Goal: Transaction & Acquisition: Purchase product/service

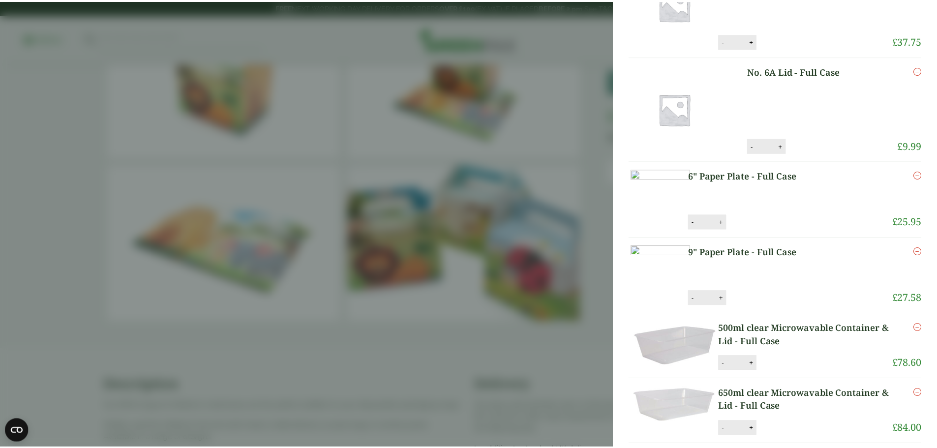
scroll to position [1030, 0]
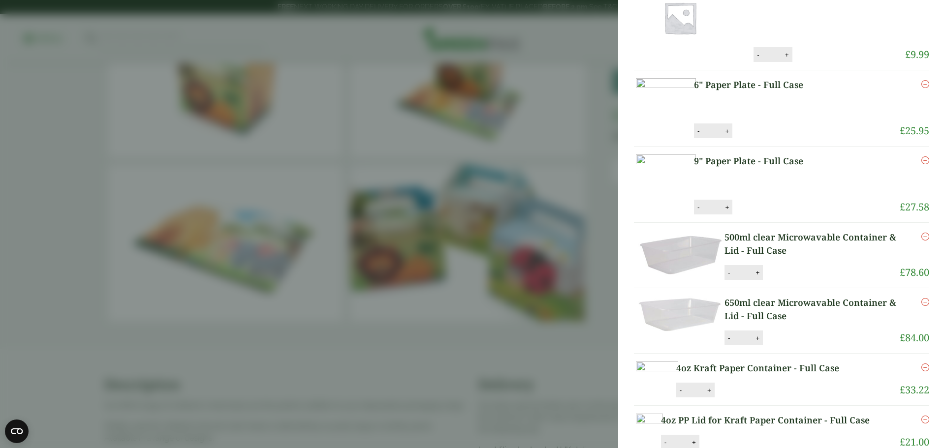
click at [504, 153] on aside "My Basket 5.5" Black Sip Paper Straws - Full Case 5.5" Black Sip Paper Straws -…" at bounding box center [472, 224] width 945 height 448
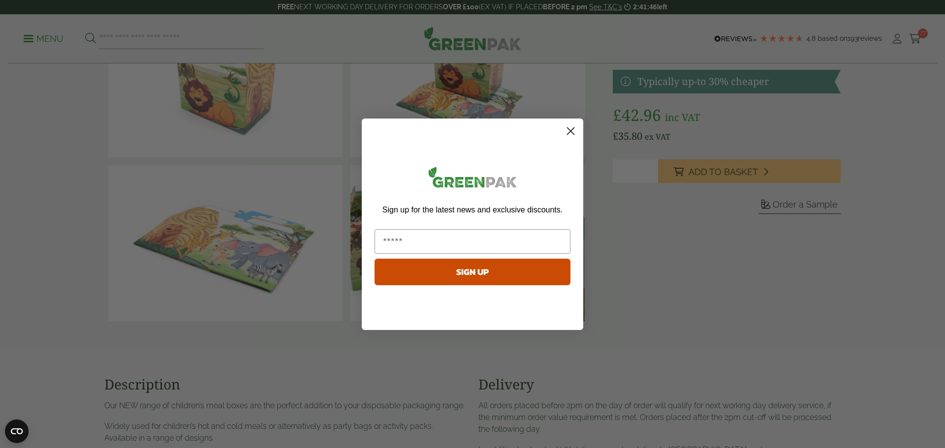
click at [570, 131] on icon "Close dialog" at bounding box center [570, 130] width 7 height 7
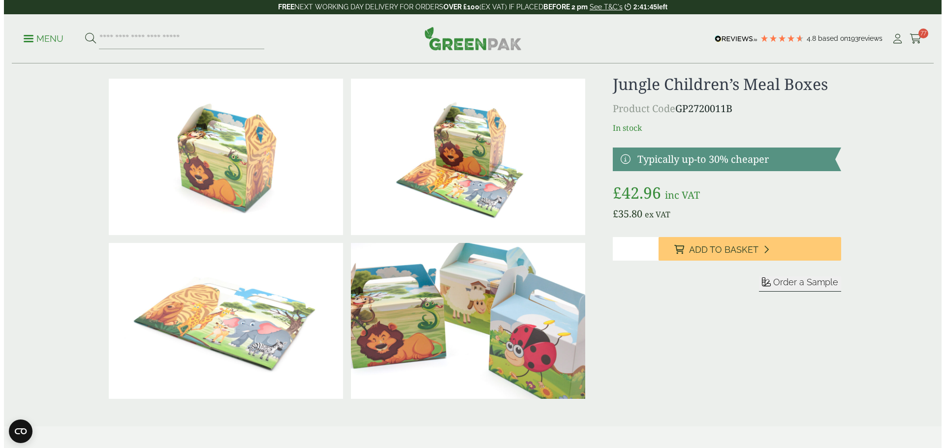
scroll to position [0, 0]
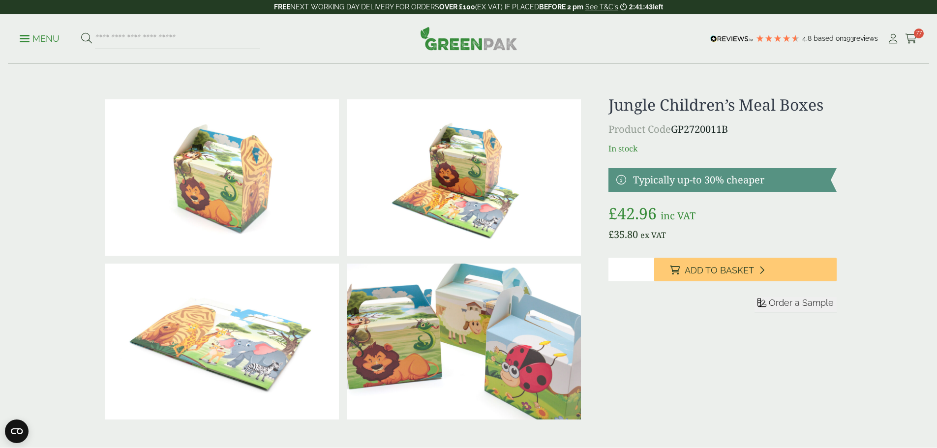
click at [33, 40] on p "Menu" at bounding box center [40, 39] width 40 height 12
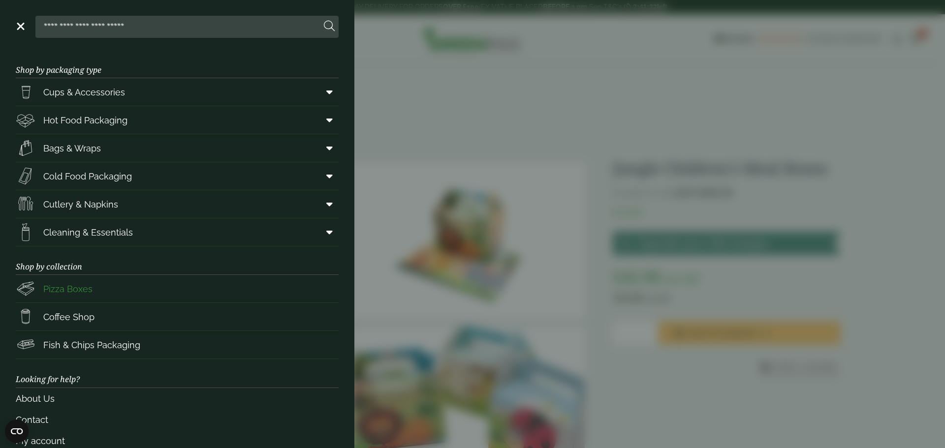
click at [118, 294] on link "Pizza Boxes" at bounding box center [177, 289] width 323 height 28
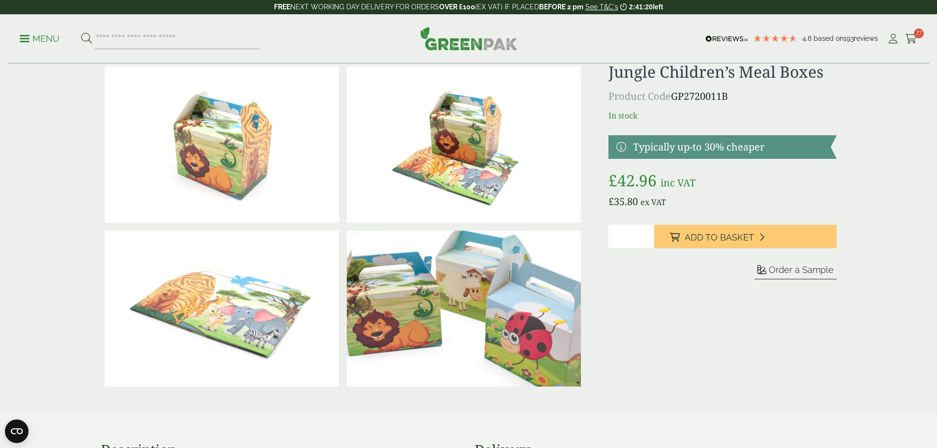
scroll to position [49, 0]
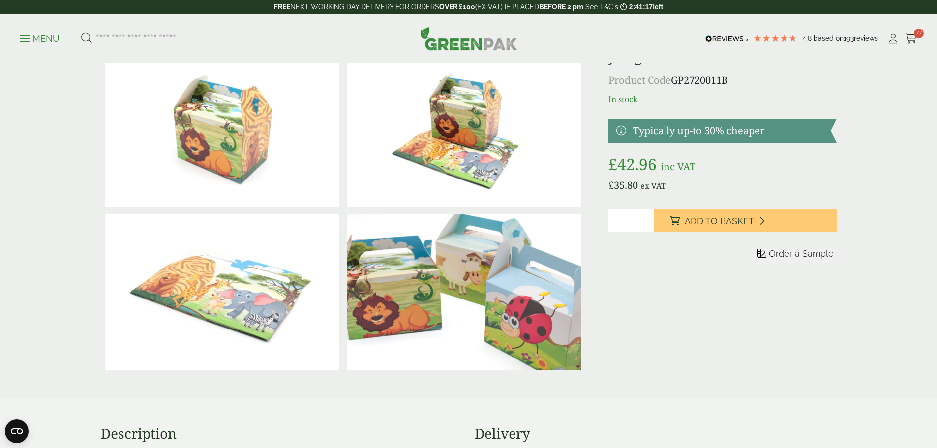
click at [425, 295] on img at bounding box center [464, 292] width 234 height 156
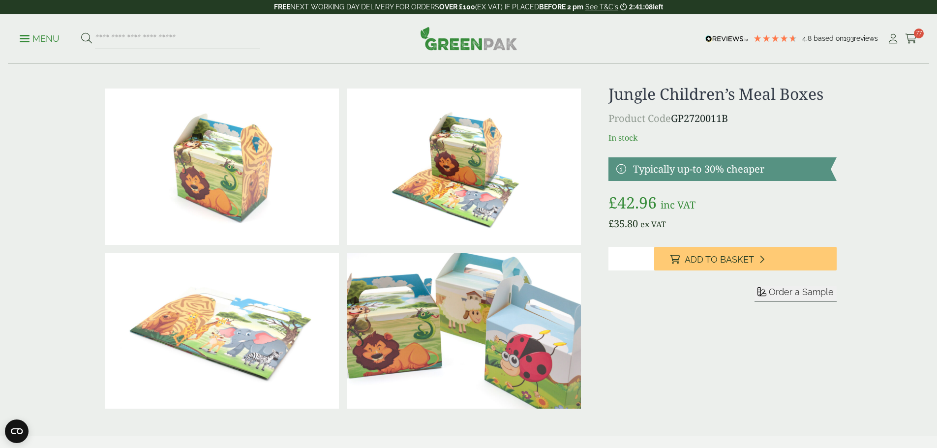
scroll to position [0, 0]
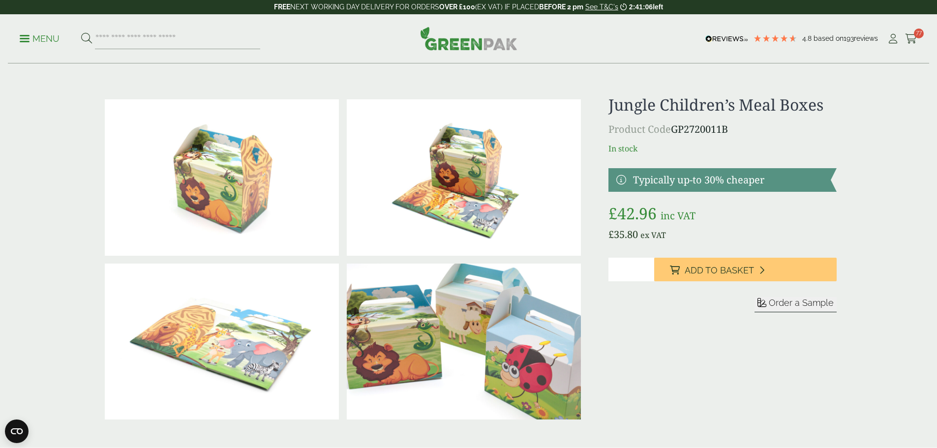
drag, startPoint x: 687, startPoint y: 272, endPoint x: 659, endPoint y: 314, distance: 50.9
click at [661, 319] on div "Sleeve left" at bounding box center [723, 297] width 228 height 78
drag, startPoint x: 621, startPoint y: 270, endPoint x: 582, endPoint y: 282, distance: 41.2
click at [581, 282] on div "£" at bounding box center [469, 259] width 748 height 328
click at [647, 270] on input "*" at bounding box center [632, 270] width 46 height 24
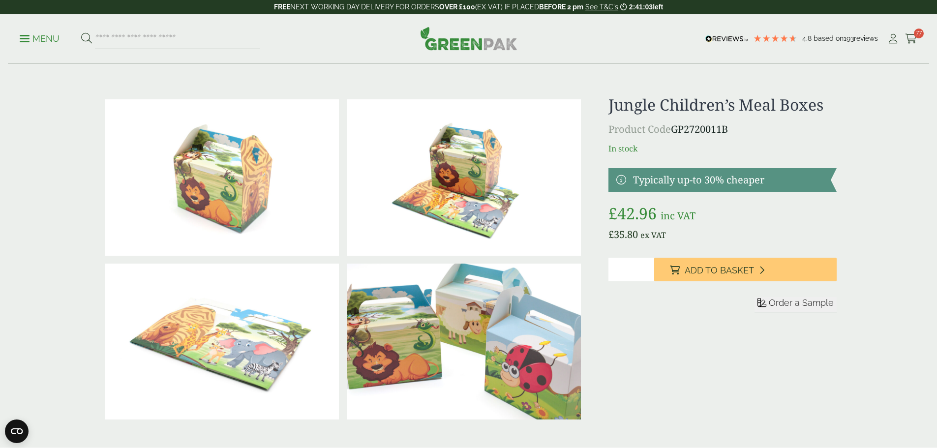
click at [647, 273] on input "*" at bounding box center [632, 270] width 46 height 24
click at [646, 267] on input "*" at bounding box center [632, 270] width 46 height 24
type input "*"
click at [646, 272] on input "*" at bounding box center [632, 270] width 46 height 24
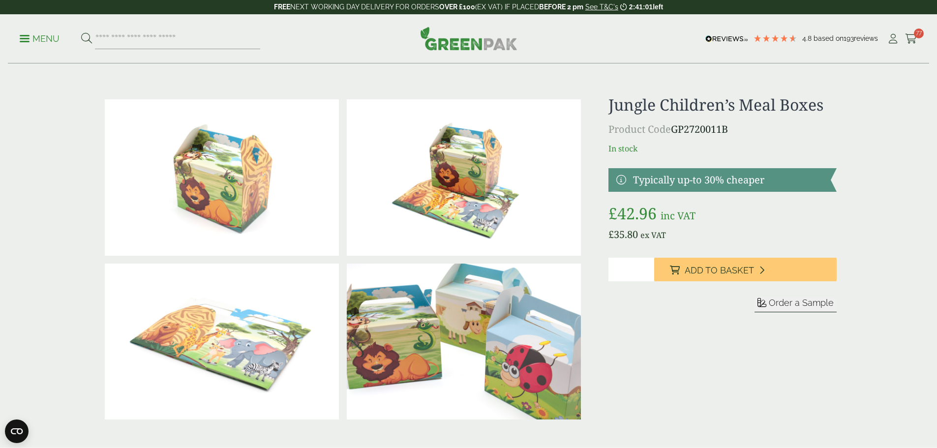
click at [646, 273] on input "*" at bounding box center [632, 270] width 46 height 24
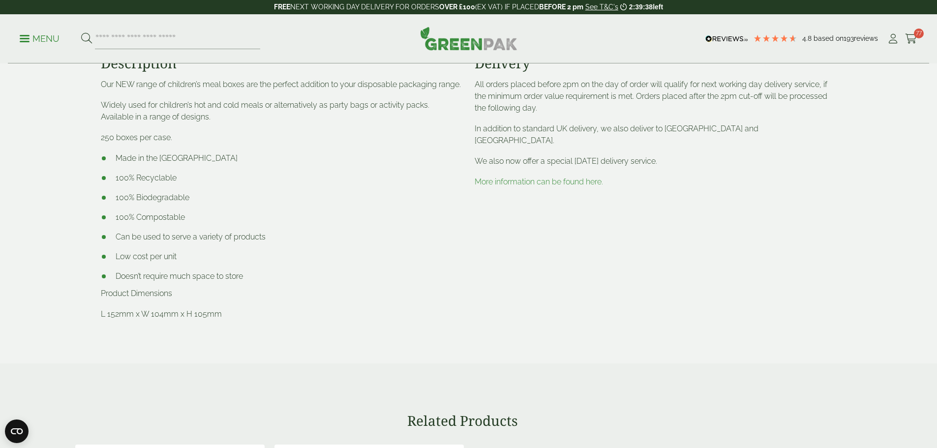
scroll to position [443, 0]
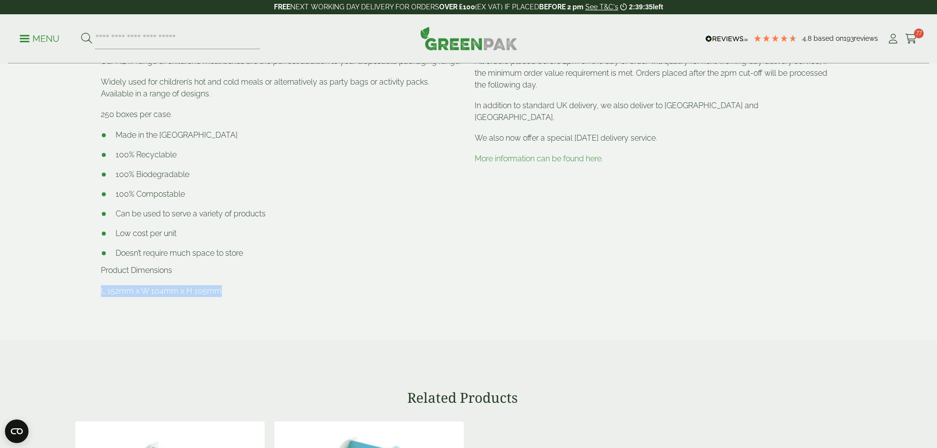
drag, startPoint x: 225, startPoint y: 293, endPoint x: 88, endPoint y: 284, distance: 137.5
click at [88, 284] on section "Description Our NEW range of children’s meal boxes are the perfect addition to …" at bounding box center [468, 172] width 937 height 336
click at [305, 135] on li "Made in the EU" at bounding box center [282, 135] width 362 height 12
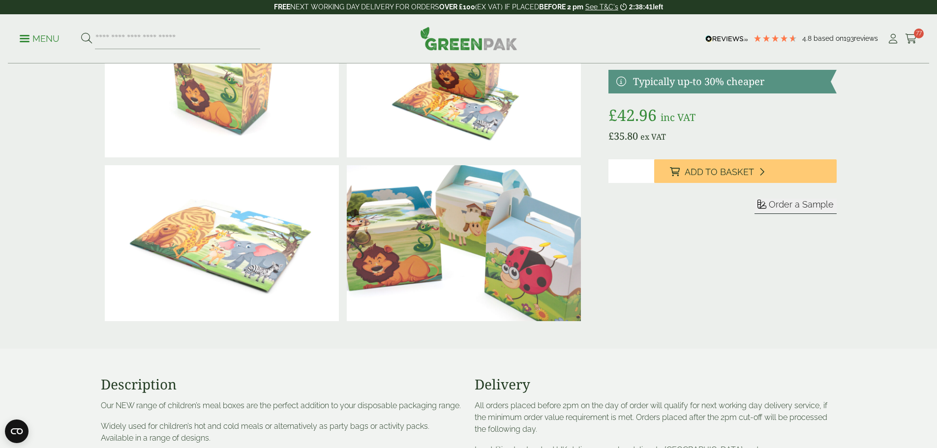
scroll to position [0, 0]
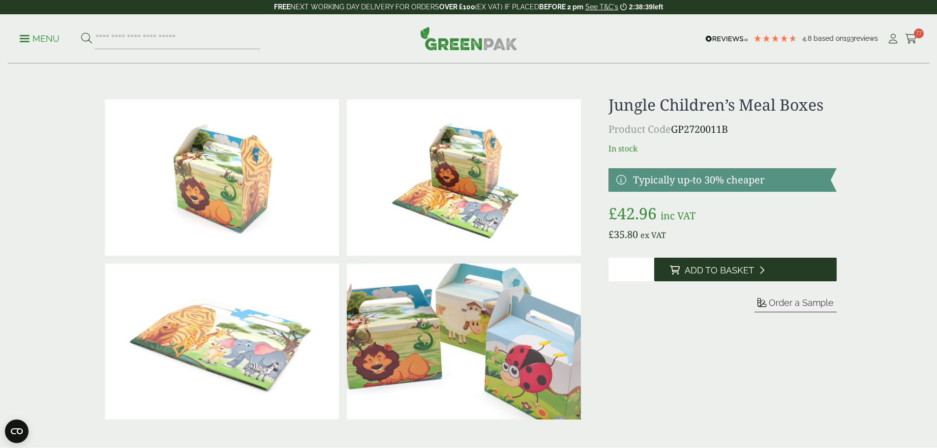
click at [726, 268] on span "Add to Basket" at bounding box center [719, 270] width 69 height 11
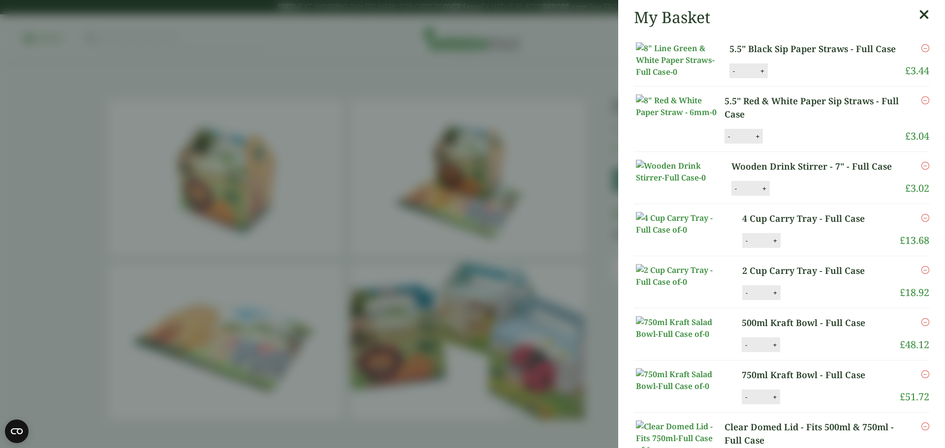
click at [486, 240] on aside "My Basket 5.5" Black Sip Paper Straws - Full Case 5.5" Black Sip Paper Straws -…" at bounding box center [472, 224] width 945 height 448
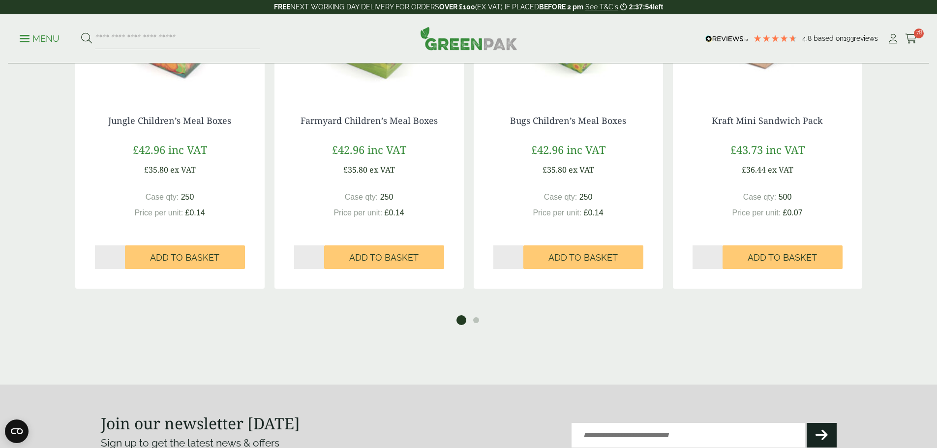
scroll to position [787, 0]
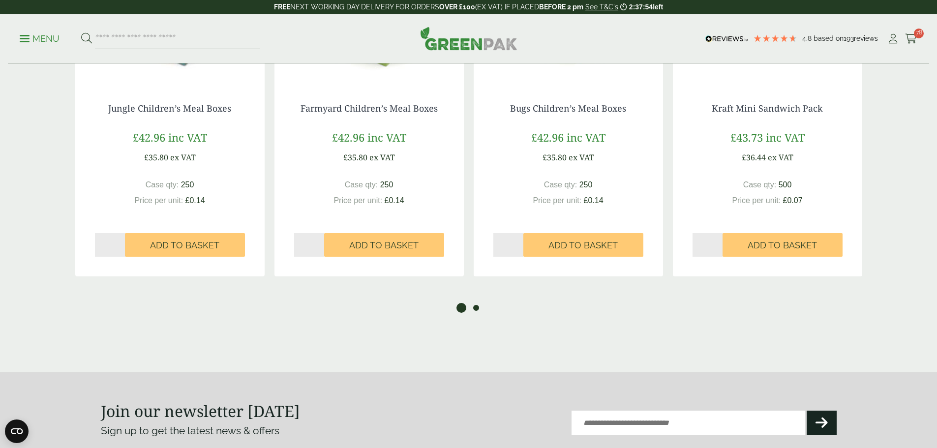
click at [476, 310] on button "2" at bounding box center [476, 308] width 10 height 10
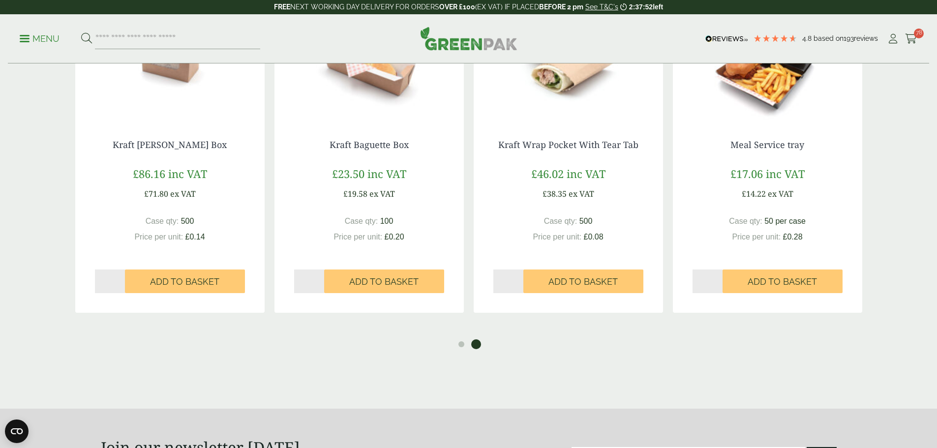
scroll to position [689, 0]
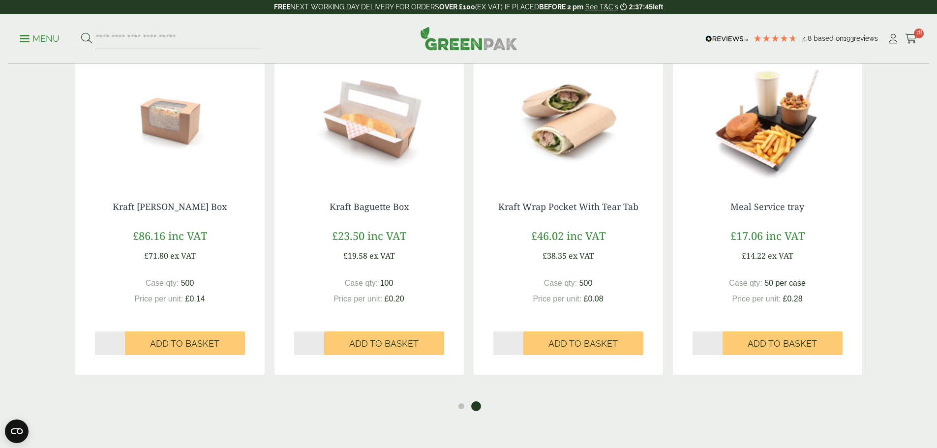
click at [802, 150] on img at bounding box center [767, 120] width 189 height 123
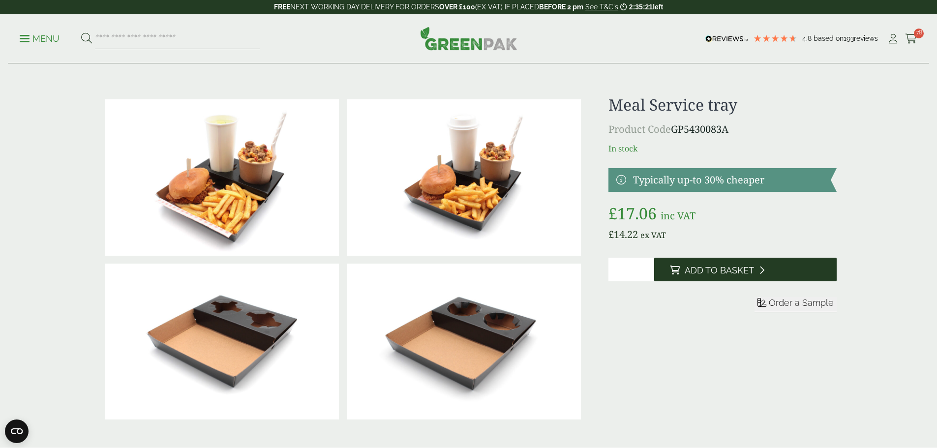
click at [697, 274] on span "Add to Basket" at bounding box center [719, 270] width 69 height 11
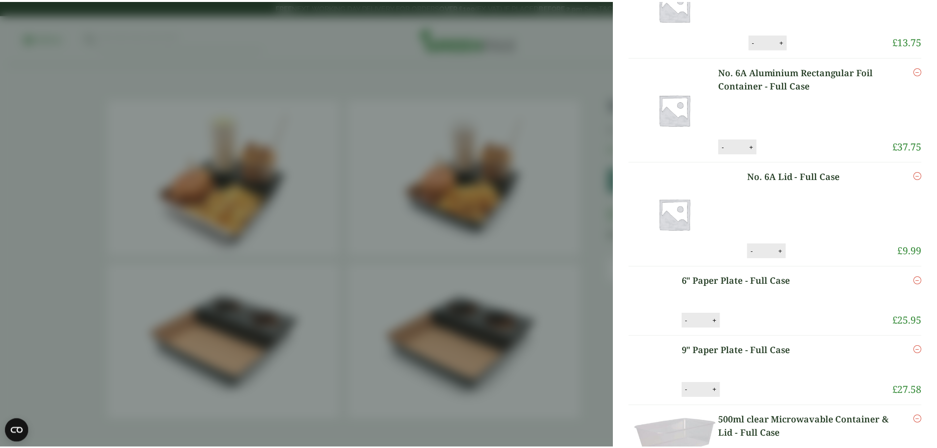
scroll to position [836, 0]
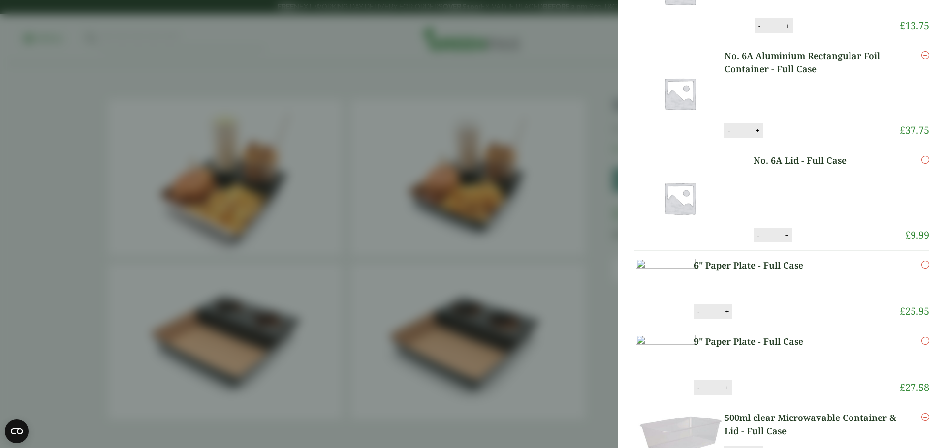
click at [509, 198] on aside "My Basket 5.5" Black Sip Paper Straws - Full Case 5.5" Black Sip Paper Straws -…" at bounding box center [472, 224] width 945 height 448
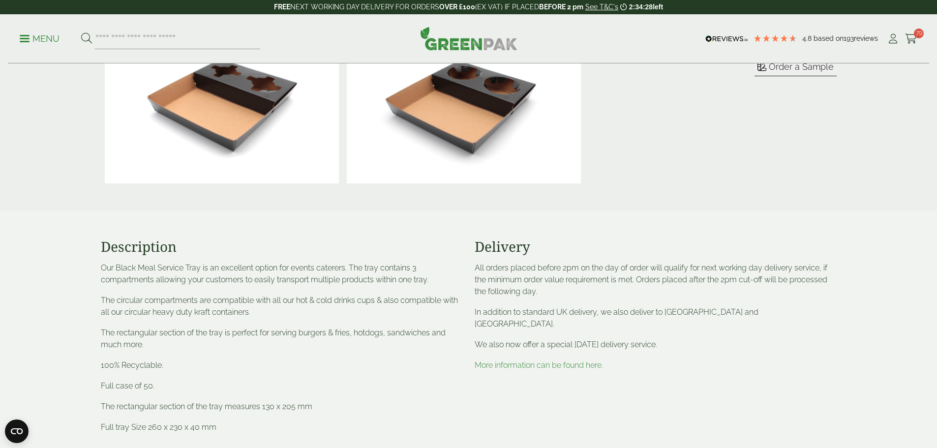
scroll to position [0, 0]
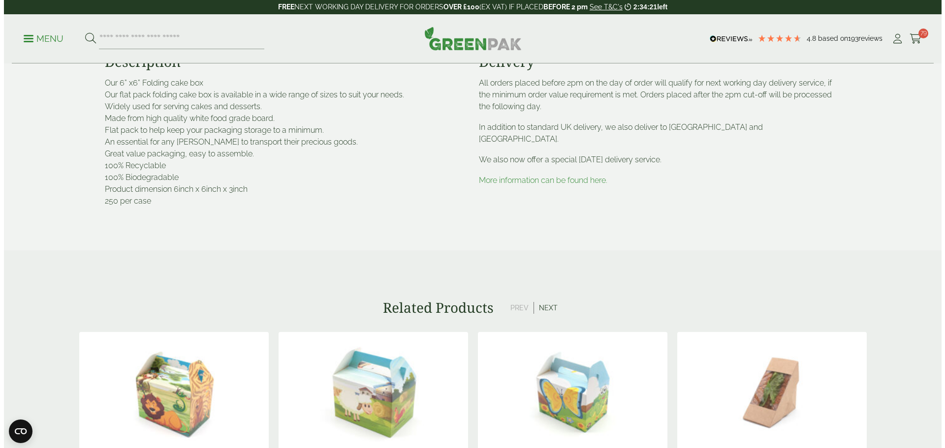
scroll to position [394, 0]
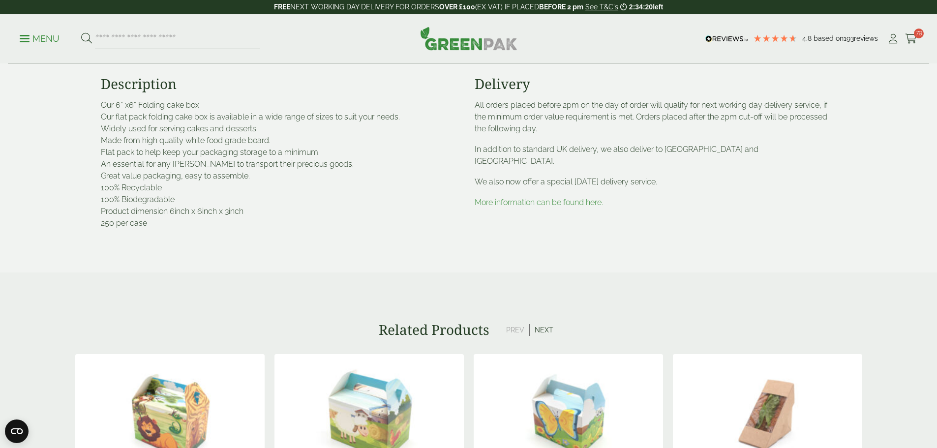
click at [25, 43] on p "Menu" at bounding box center [40, 39] width 40 height 12
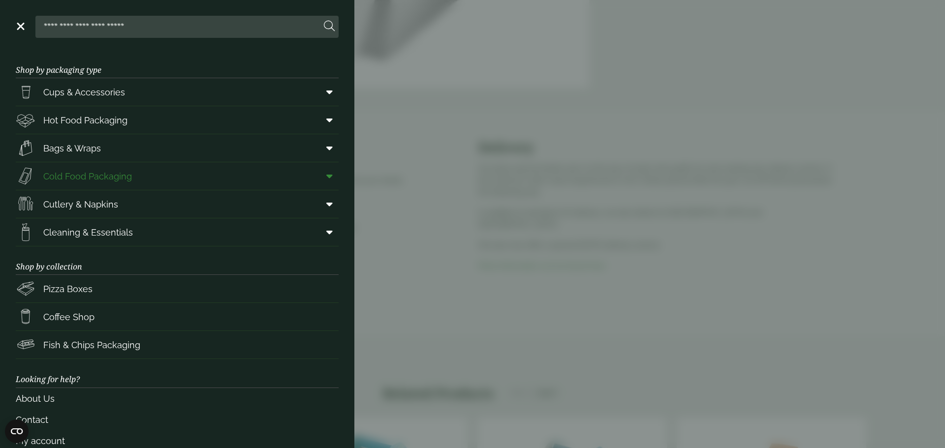
click at [152, 171] on link "Cold Food Packaging" at bounding box center [177, 176] width 323 height 28
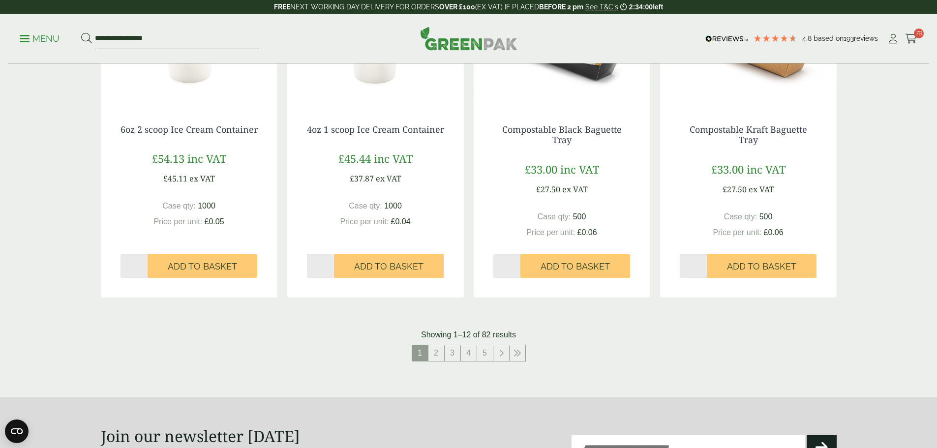
scroll to position [984, 0]
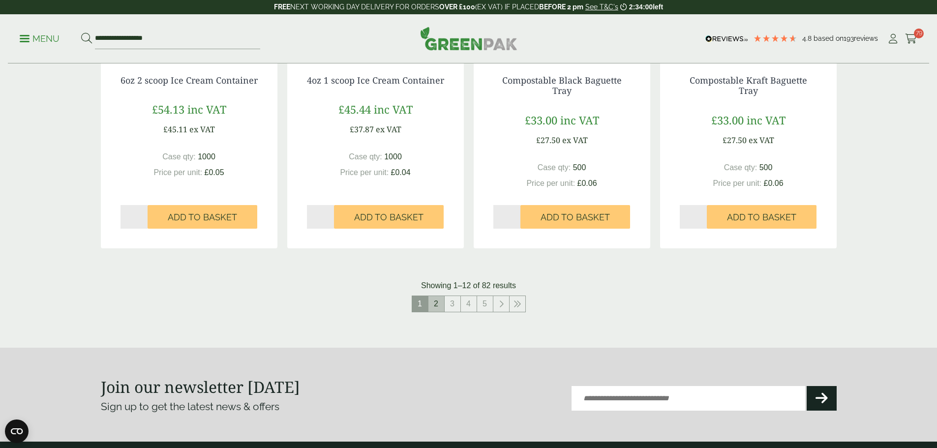
click at [441, 304] on link "2" at bounding box center [437, 304] width 16 height 16
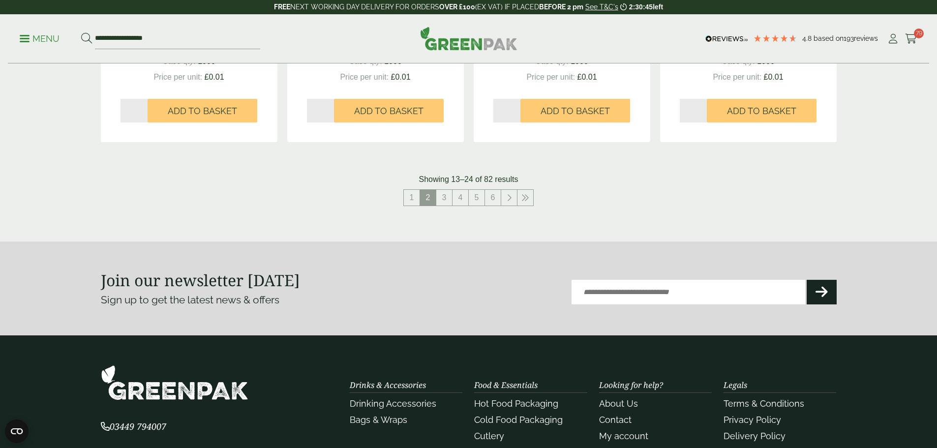
scroll to position [1132, 0]
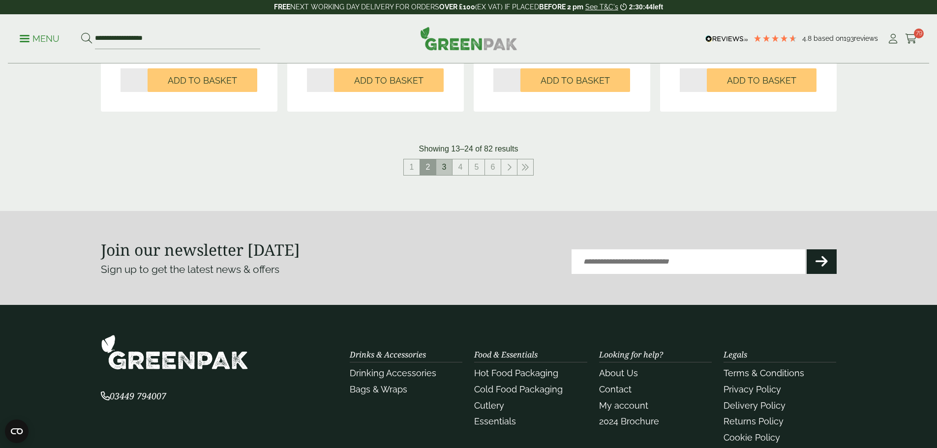
click at [450, 170] on link "3" at bounding box center [444, 167] width 16 height 16
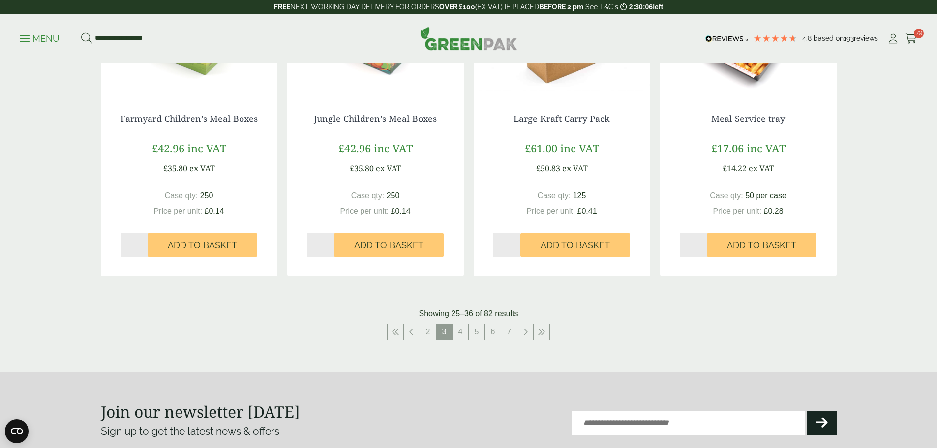
scroll to position [984, 0]
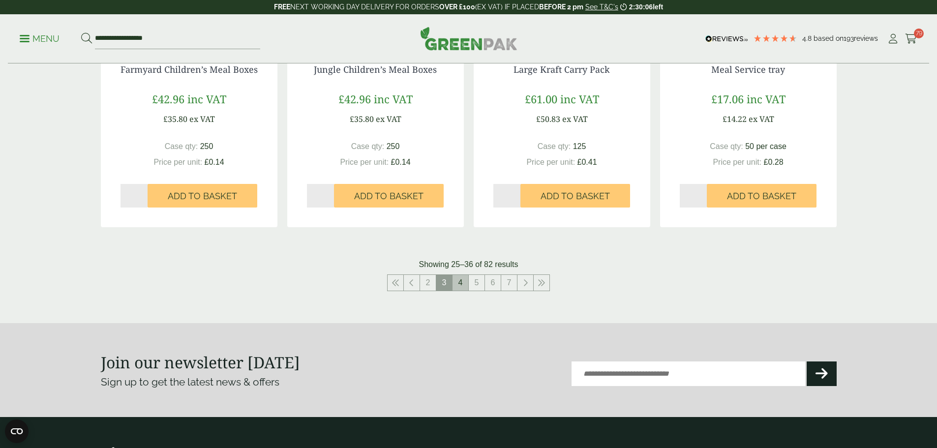
click at [460, 280] on link "4" at bounding box center [461, 283] width 16 height 16
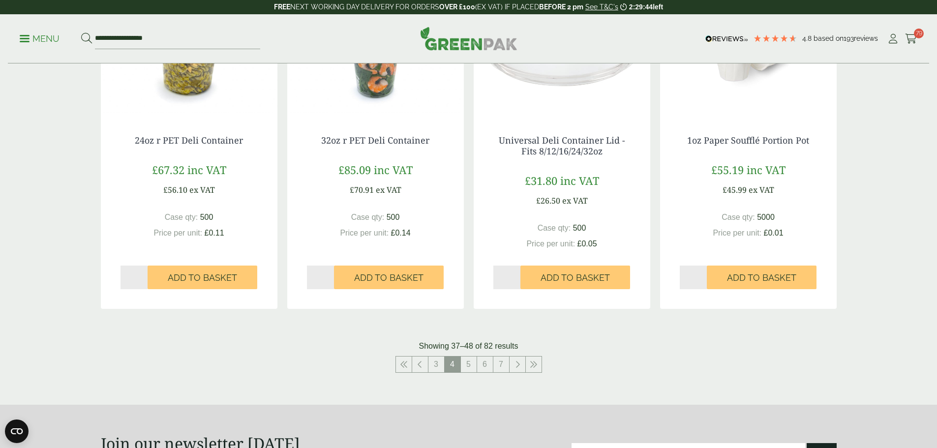
scroll to position [935, 0]
click at [468, 361] on link "5" at bounding box center [469, 364] width 16 height 16
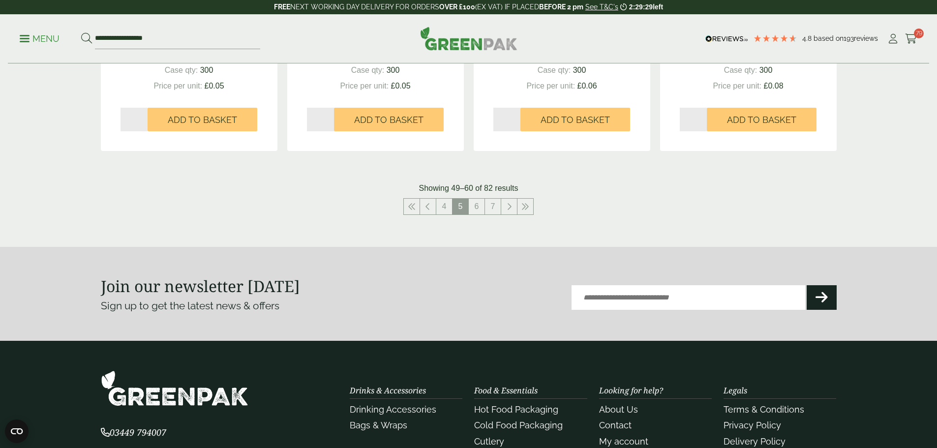
scroll to position [1082, 0]
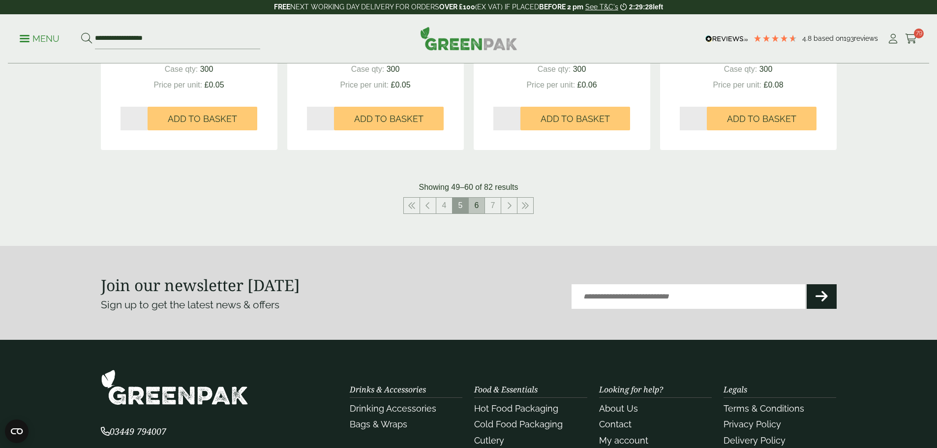
click at [478, 208] on link "6" at bounding box center [477, 206] width 16 height 16
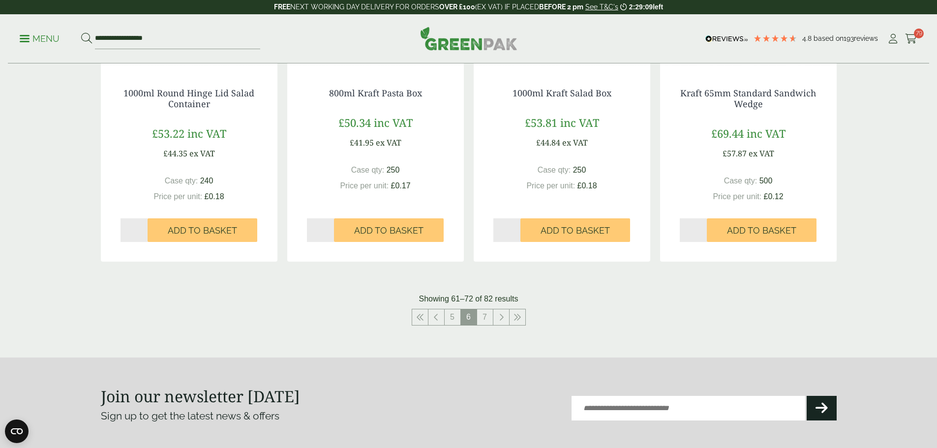
scroll to position [984, 0]
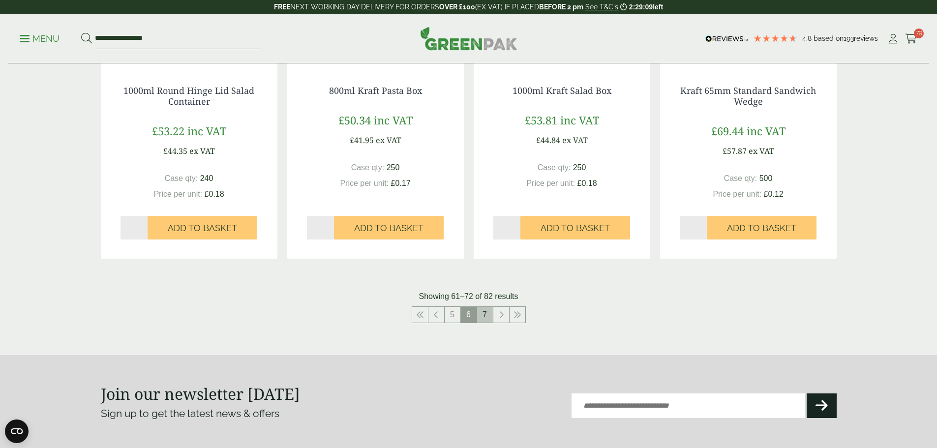
click at [480, 315] on link "7" at bounding box center [485, 315] width 16 height 16
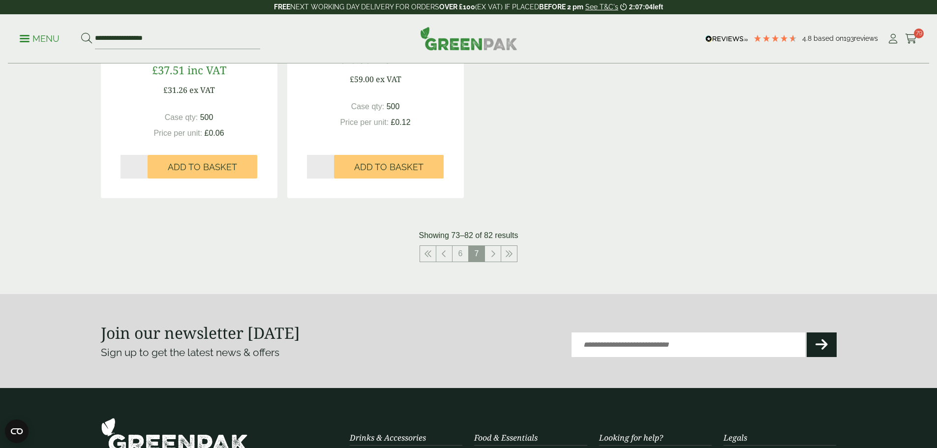
scroll to position [1035, 0]
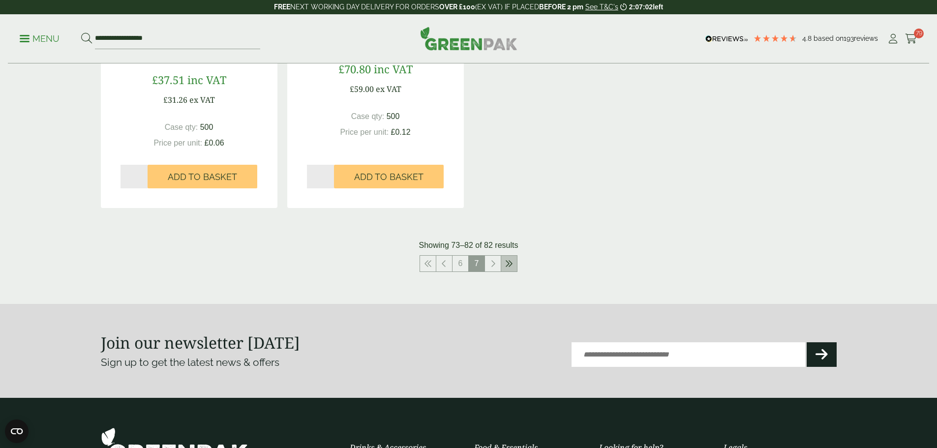
click at [507, 262] on icon at bounding box center [509, 264] width 8 height 8
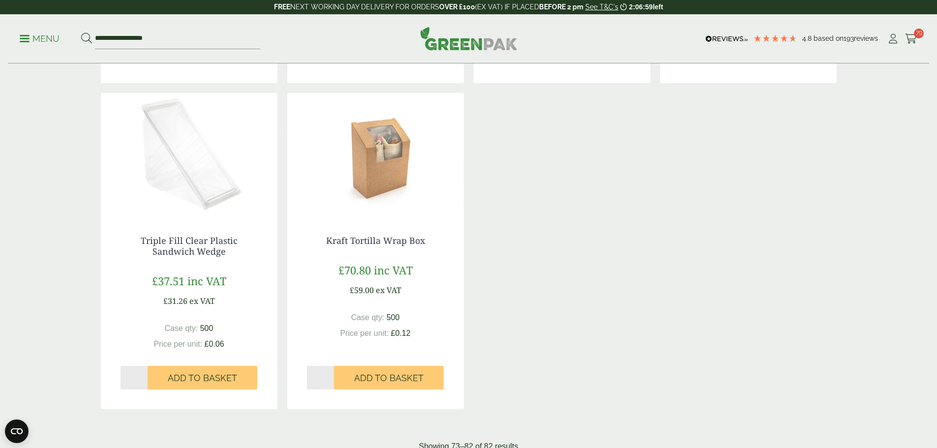
scroll to position [789, 0]
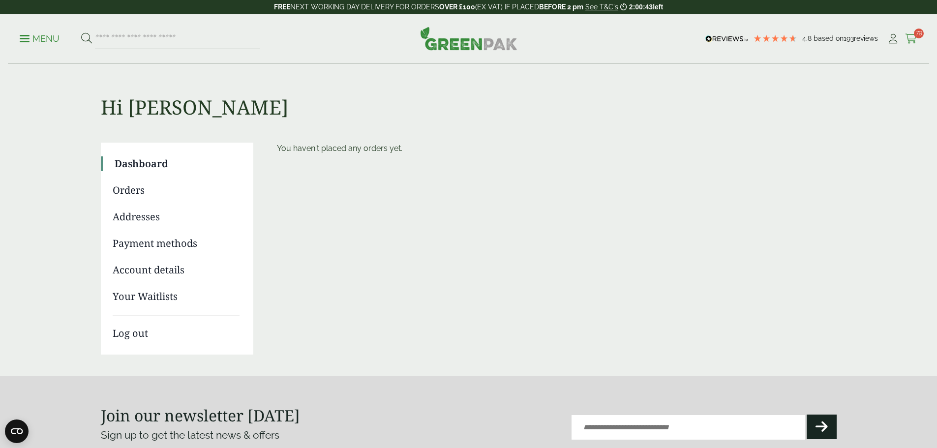
click at [915, 34] on span "79" at bounding box center [919, 34] width 10 height 10
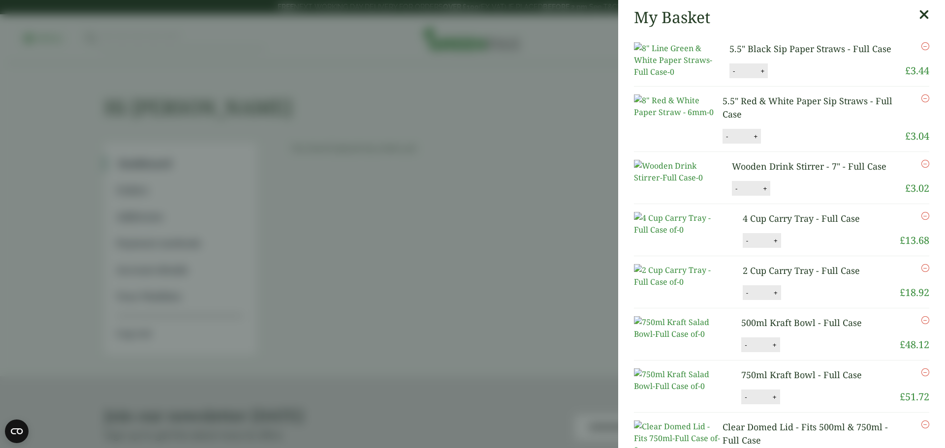
click at [921, 168] on icon "Remove this item" at bounding box center [925, 164] width 8 height 8
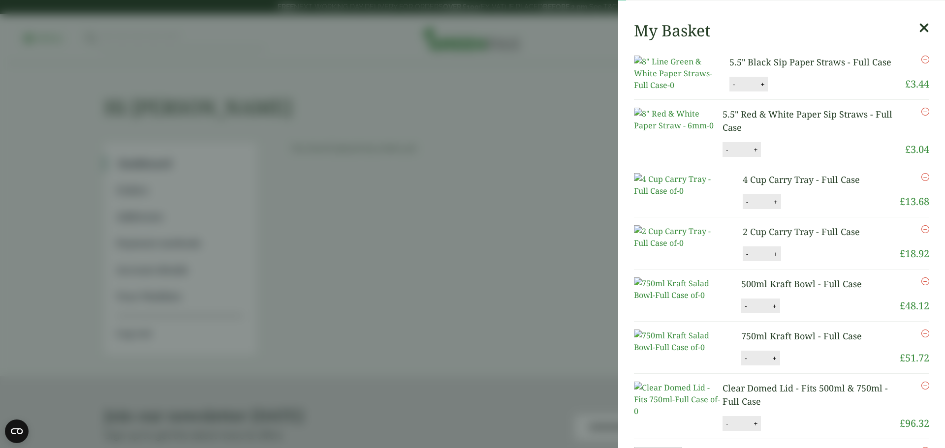
scroll to position [49, 0]
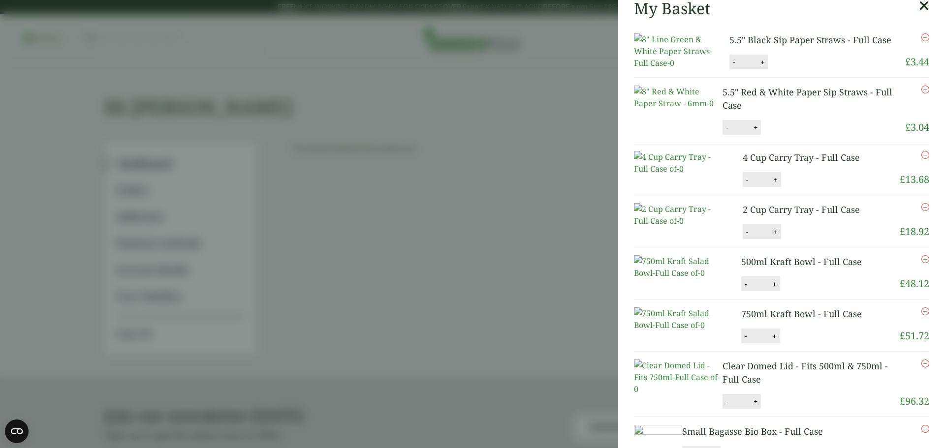
click at [921, 159] on icon "Remove this item" at bounding box center [925, 155] width 8 height 8
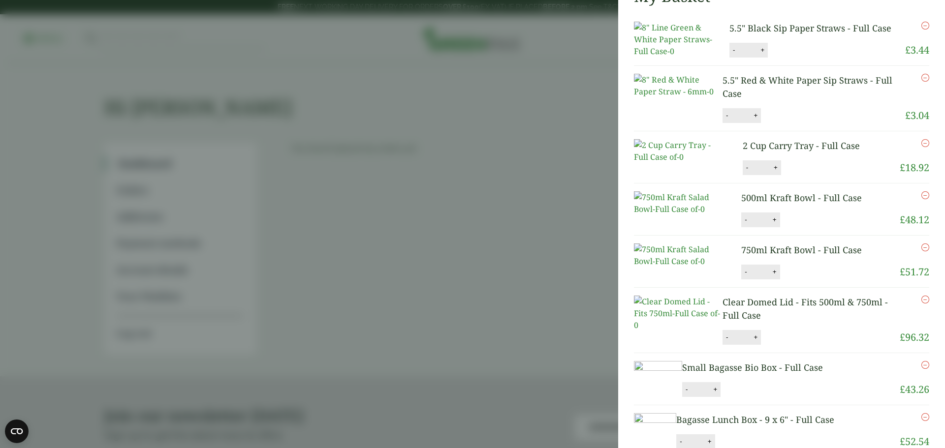
scroll to position [90, 0]
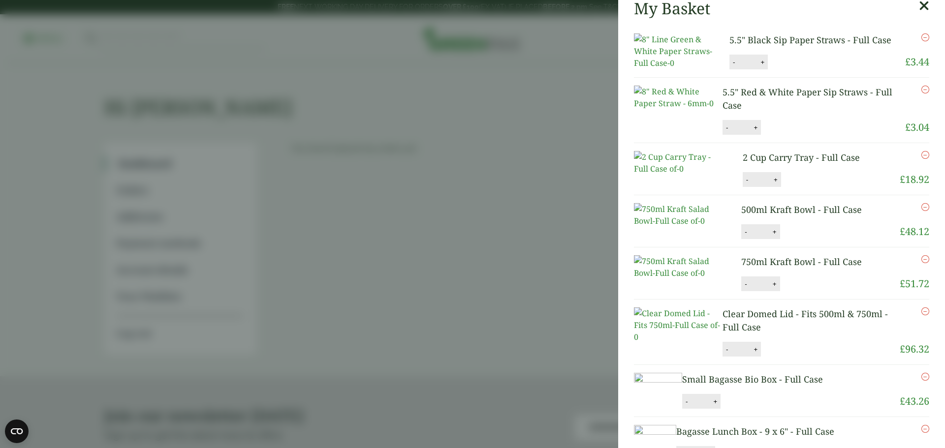
click at [921, 159] on icon "Remove this item" at bounding box center [925, 155] width 8 height 8
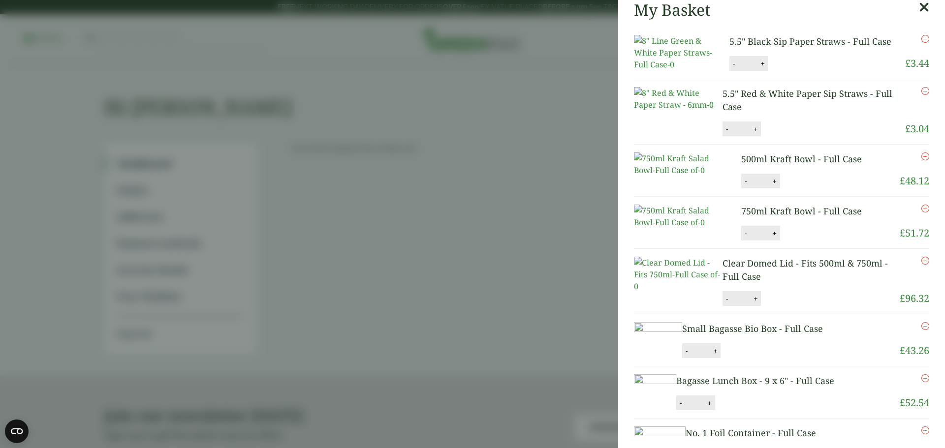
scroll to position [130, 0]
click at [921, 159] on icon "Remove this item" at bounding box center [925, 155] width 8 height 8
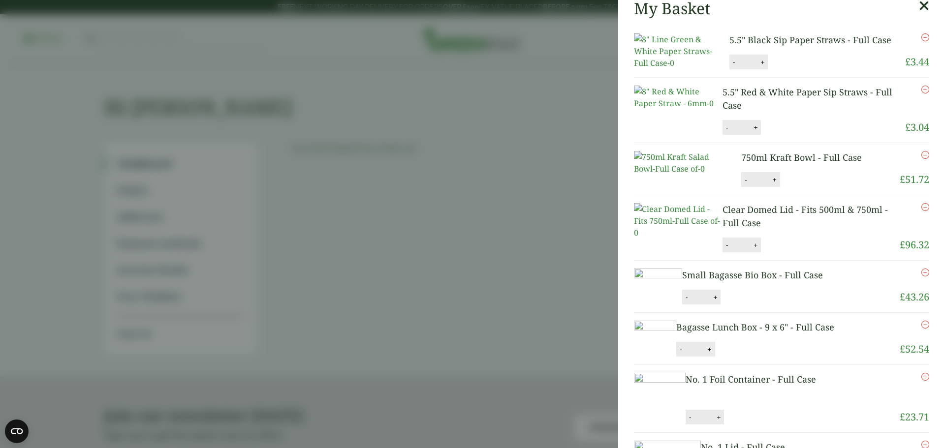
click at [419, 211] on aside "Item removed Item removed Item removed My Basket 5.5" Black Sip Paper Straws - …" at bounding box center [472, 224] width 945 height 448
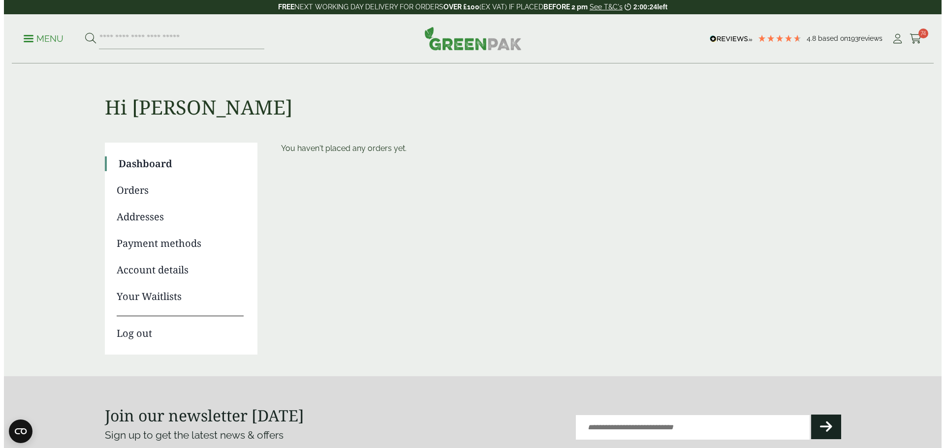
scroll to position [90, 0]
click at [26, 36] on link "Menu" at bounding box center [40, 38] width 40 height 10
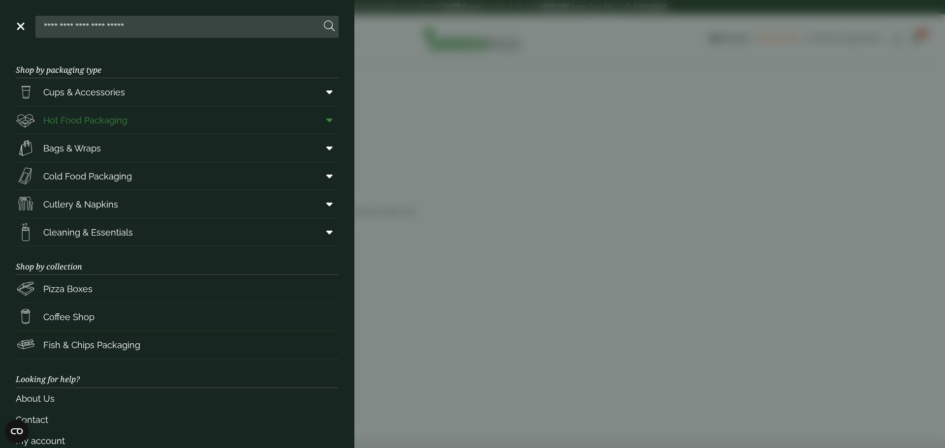
scroll to position [9, 0]
click at [135, 122] on link "Hot Food Packaging" at bounding box center [177, 120] width 323 height 28
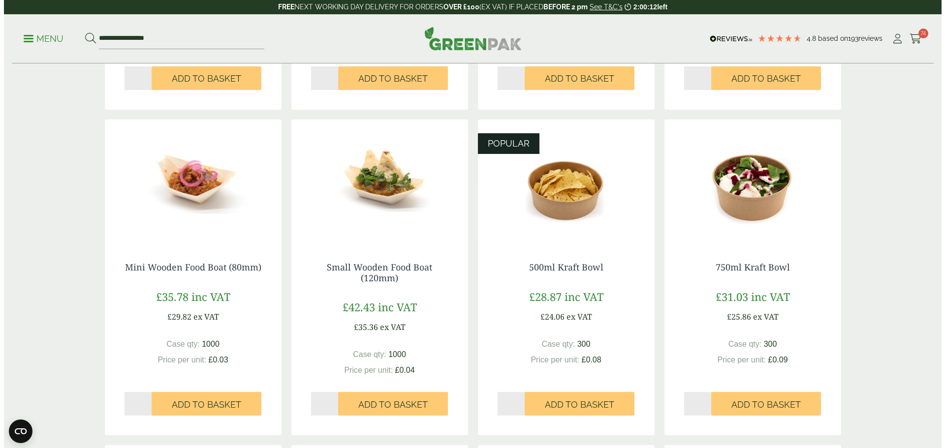
scroll to position [492, 0]
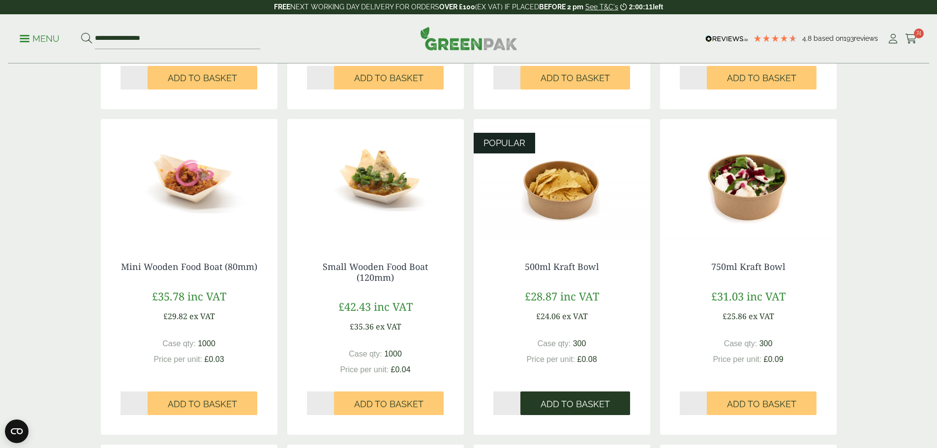
click at [577, 409] on span "Add to Basket" at bounding box center [575, 404] width 69 height 11
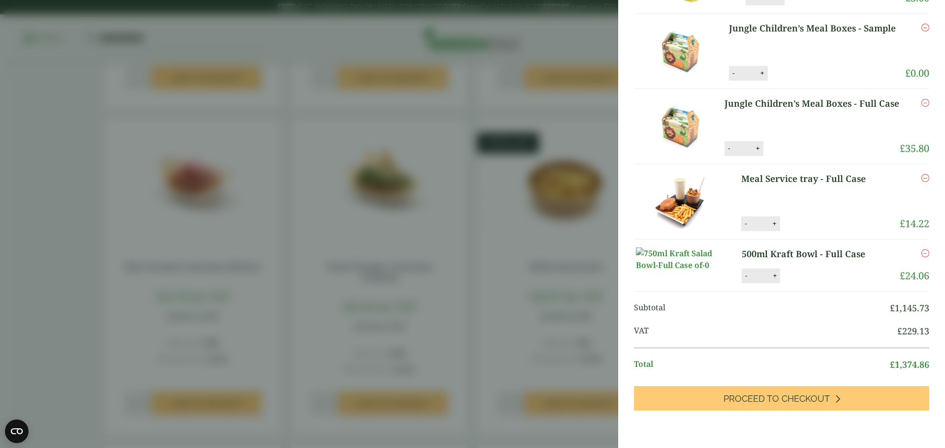
scroll to position [2938, 0]
click at [770, 278] on button "+" at bounding box center [774, 276] width 10 height 8
type input "*"
click at [729, 77] on button "-" at bounding box center [733, 73] width 8 height 8
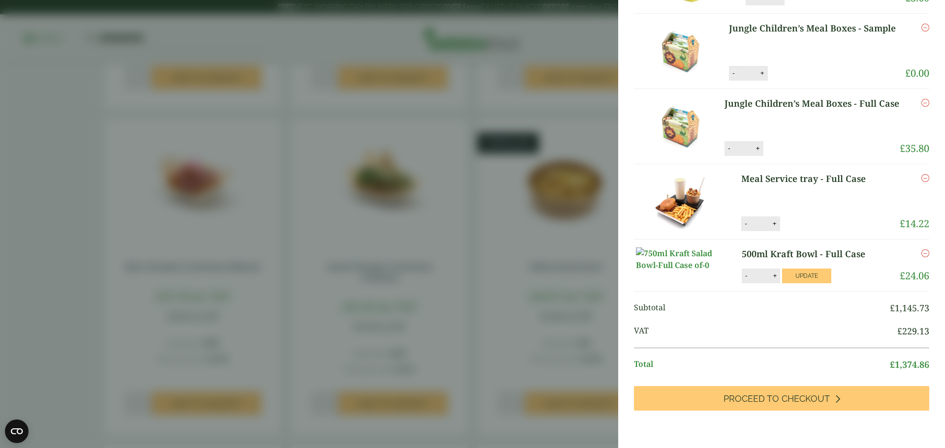
type input "*"
